Goal: Task Accomplishment & Management: Use online tool/utility

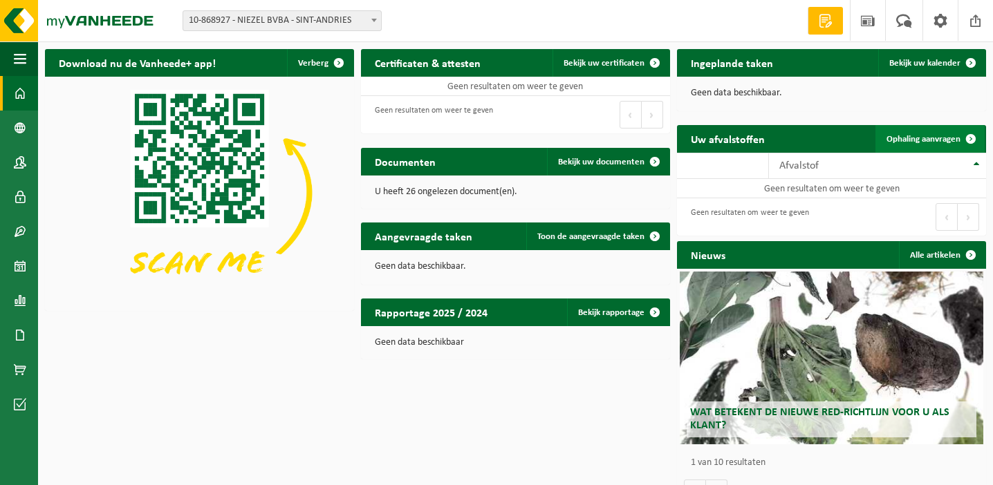
click at [939, 139] on span "Ophaling aanvragen" at bounding box center [923, 139] width 74 height 9
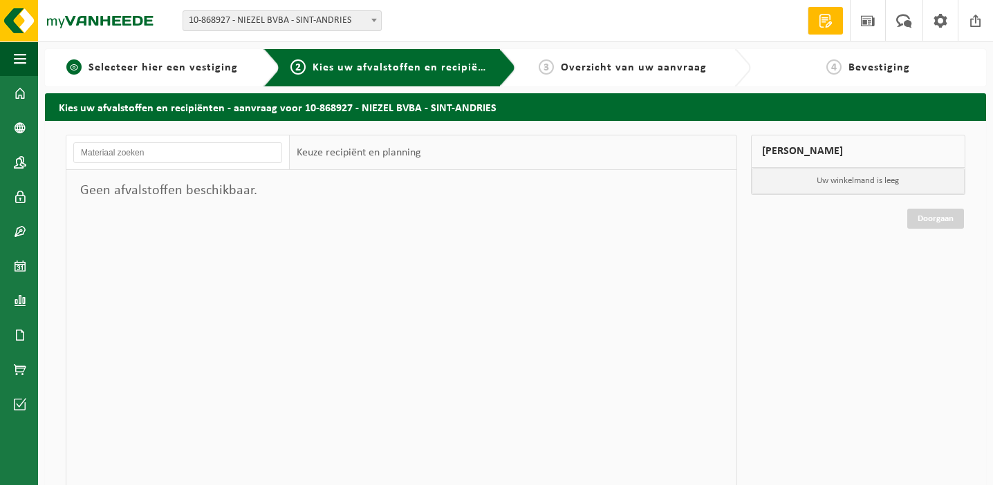
click at [183, 71] on span "Selecteer hier een vestiging" at bounding box center [162, 67] width 149 height 11
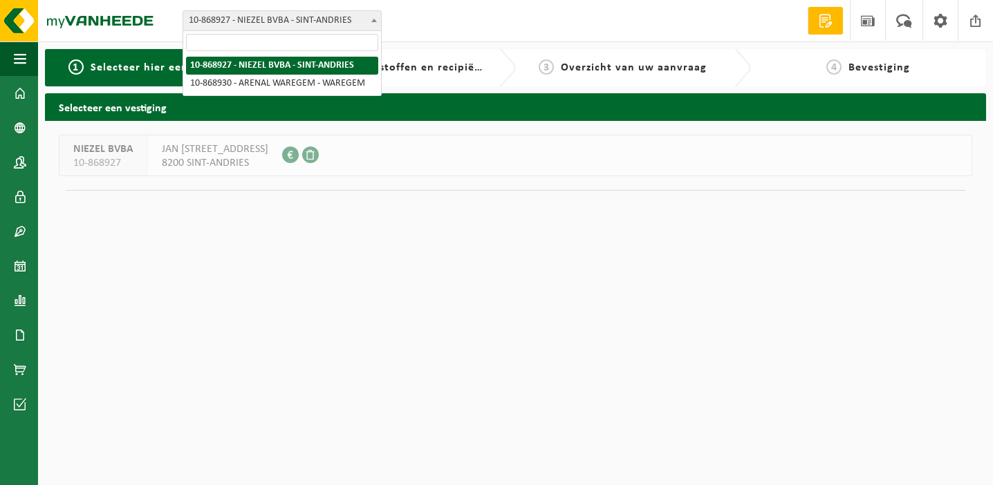
click at [375, 19] on b at bounding box center [374, 20] width 6 height 3
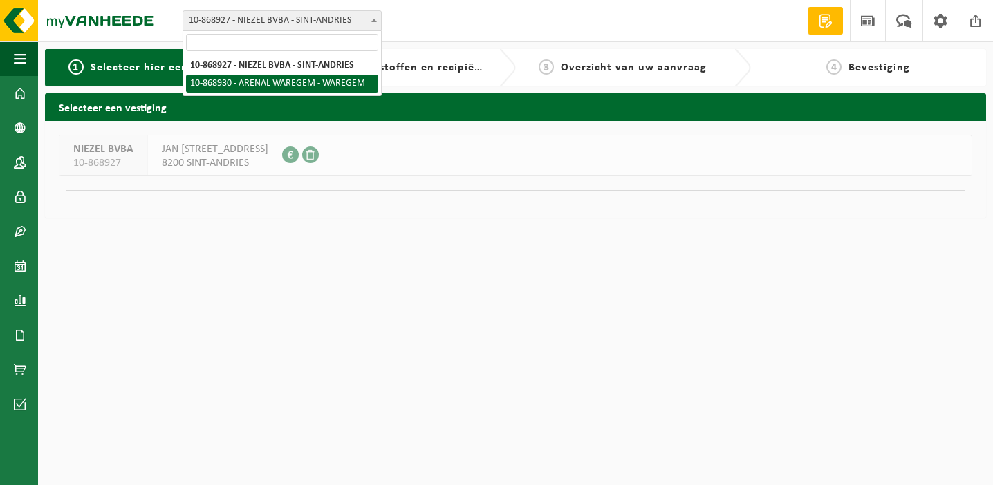
select select "104542"
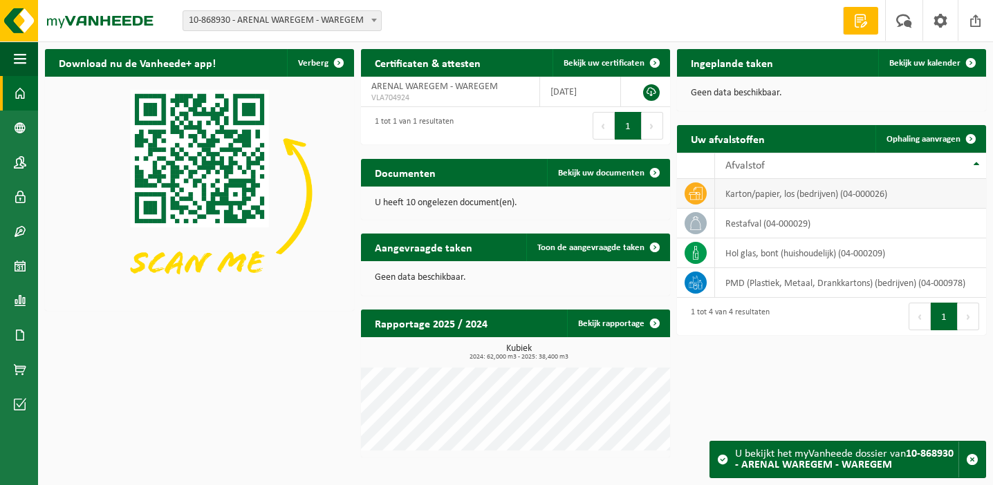
click at [704, 196] on span at bounding box center [695, 193] width 22 height 22
click at [975, 135] on span at bounding box center [971, 139] width 28 height 28
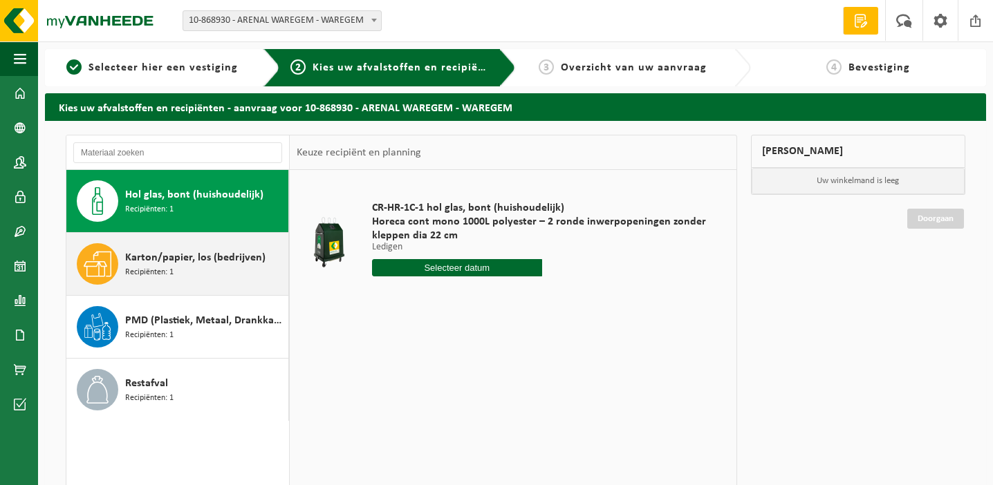
click at [177, 266] on div "Karton/papier, los (bedrijven) Recipiënten: 1" at bounding box center [205, 263] width 160 height 41
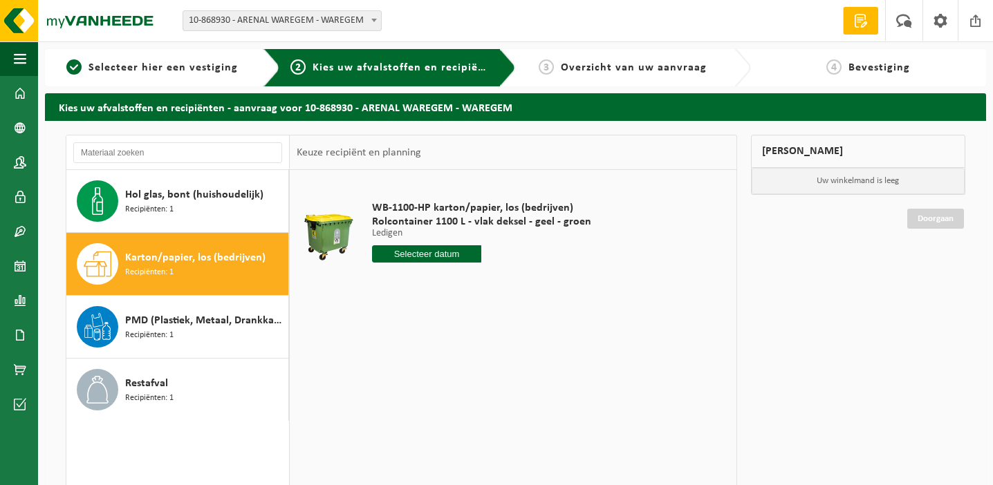
click at [416, 256] on input "text" at bounding box center [427, 253] width 110 height 17
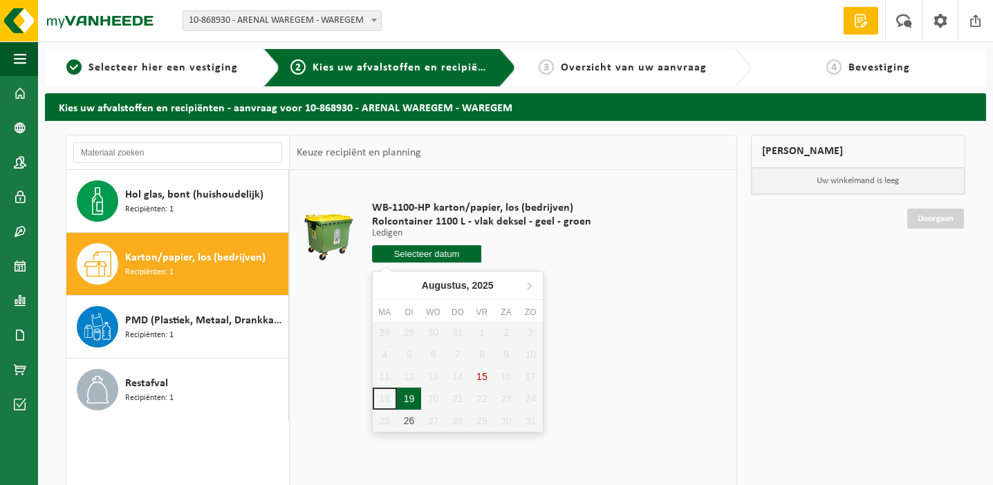
click at [406, 391] on div "19" at bounding box center [409, 399] width 24 height 22
type input "Van [DATE]"
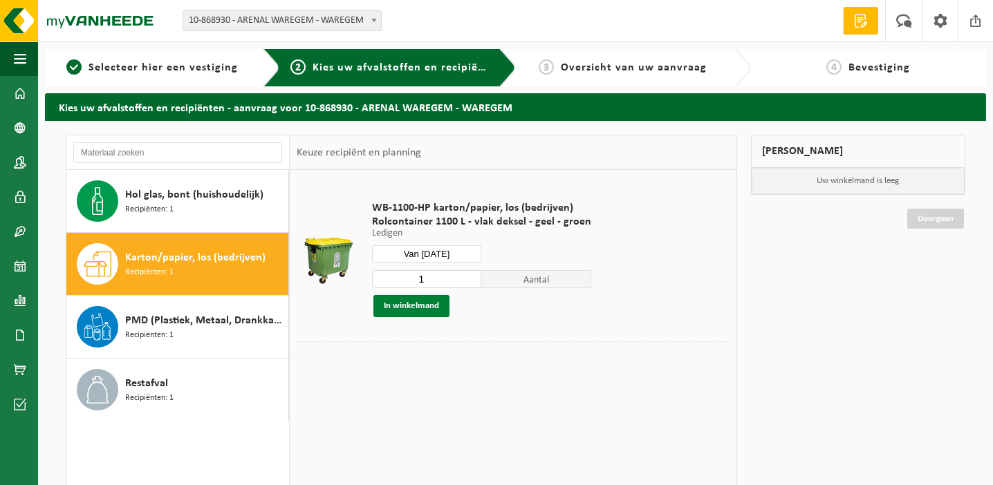
click at [392, 306] on button "In winkelmand" at bounding box center [411, 306] width 76 height 22
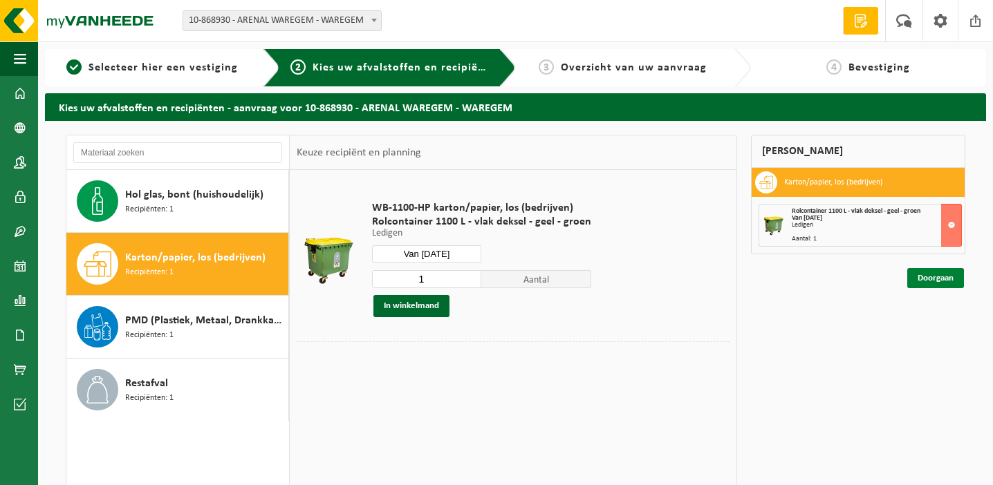
click at [937, 278] on link "Doorgaan" at bounding box center [935, 278] width 57 height 20
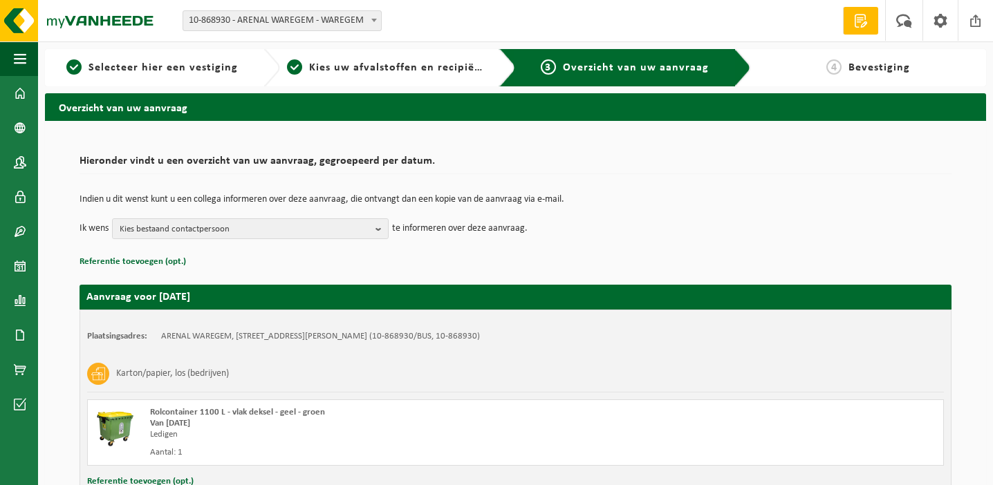
scroll to position [108, 0]
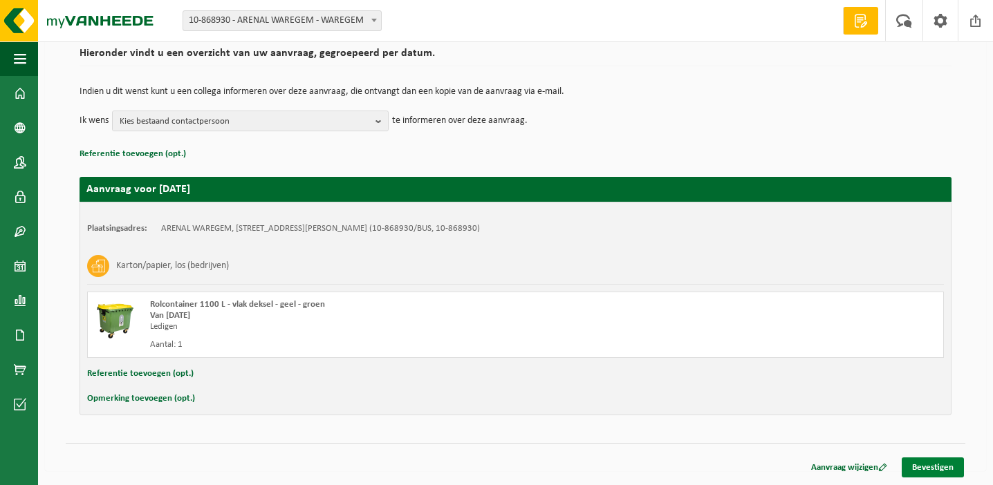
click at [924, 465] on link "Bevestigen" at bounding box center [932, 468] width 62 height 20
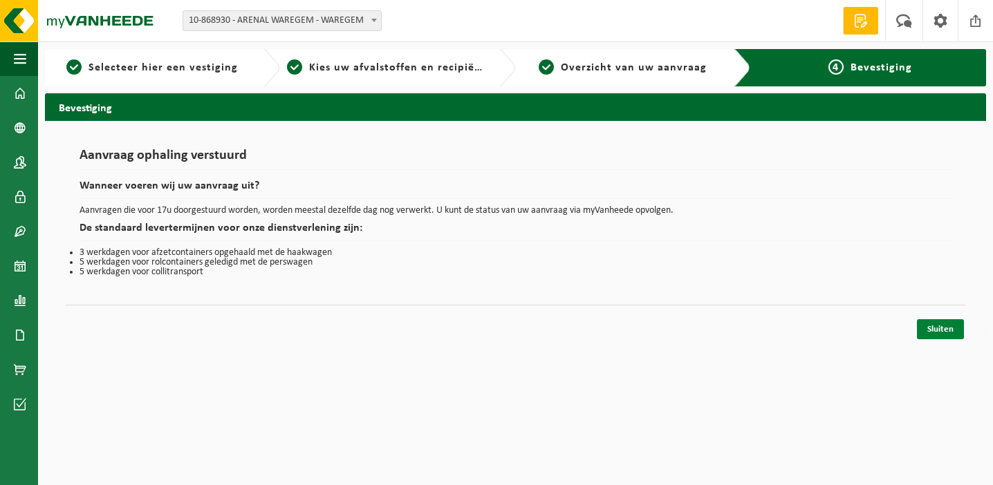
click at [935, 319] on link "Sluiten" at bounding box center [940, 329] width 47 height 20
